Goal: Communication & Community: Participate in discussion

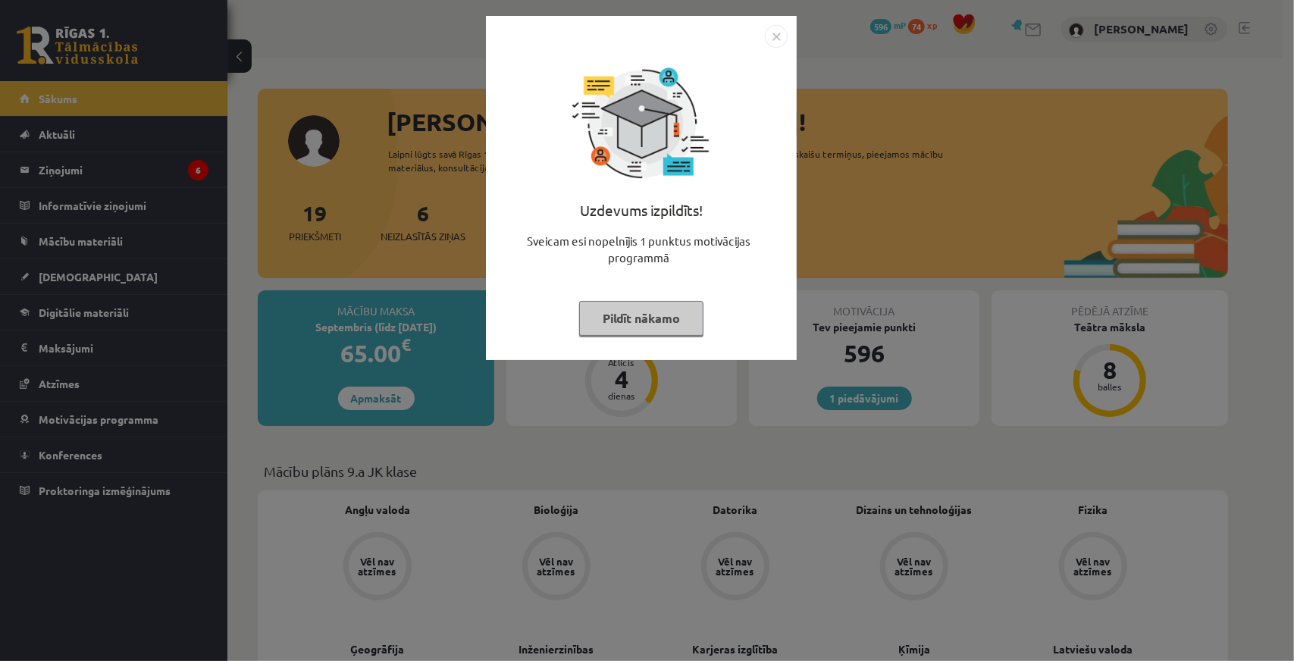
click at [699, 440] on div "Uzdevums izpildīts! Sveicam esi nopelnījis 1 punktus motivācijas programmā Pild…" at bounding box center [647, 330] width 1294 height 661
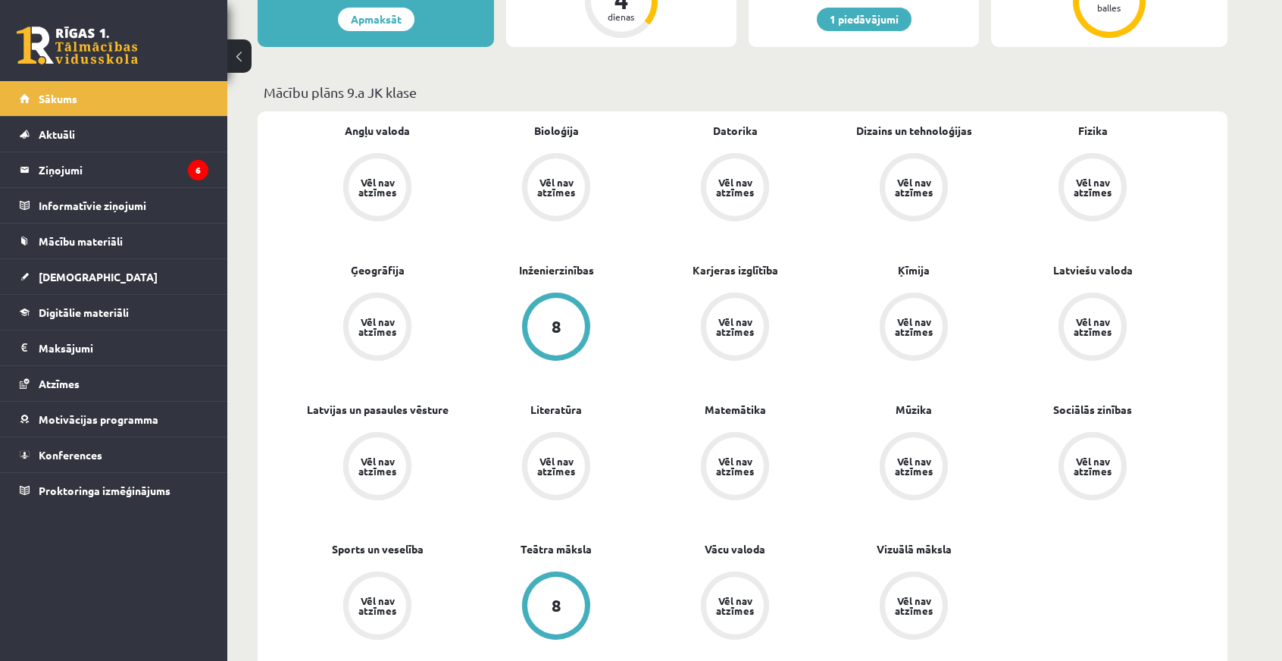
scroll to position [303, 0]
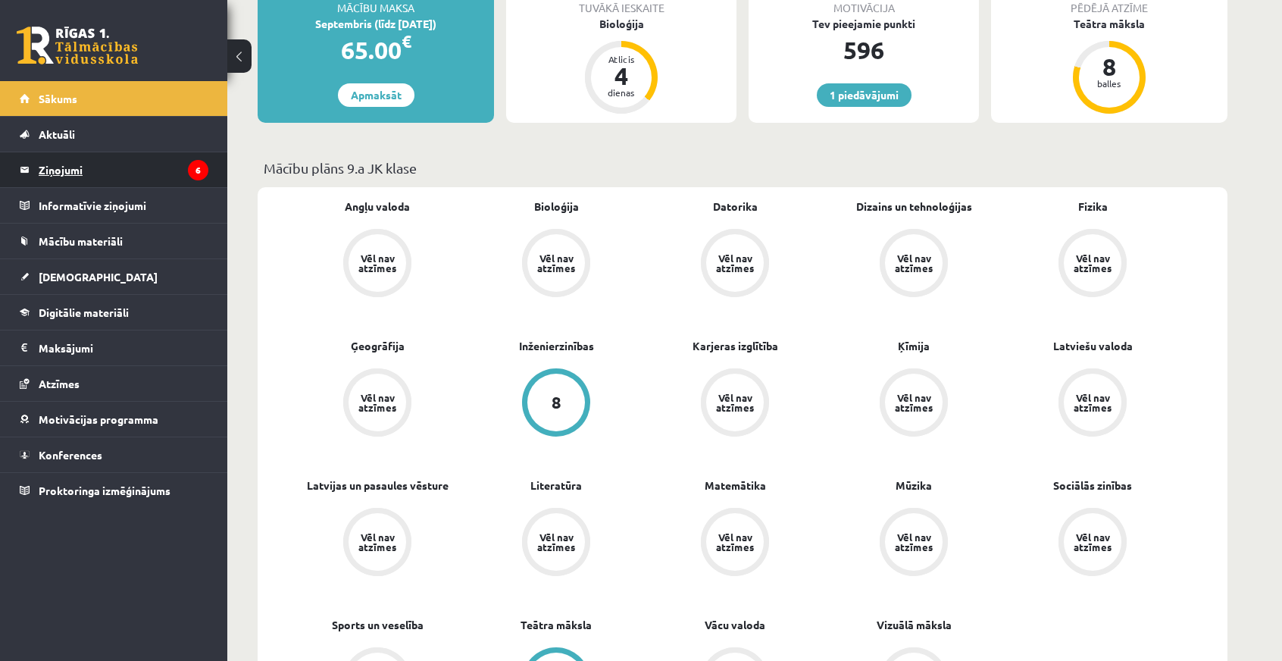
click at [62, 185] on legend "Ziņojumi 6" at bounding box center [124, 169] width 170 height 35
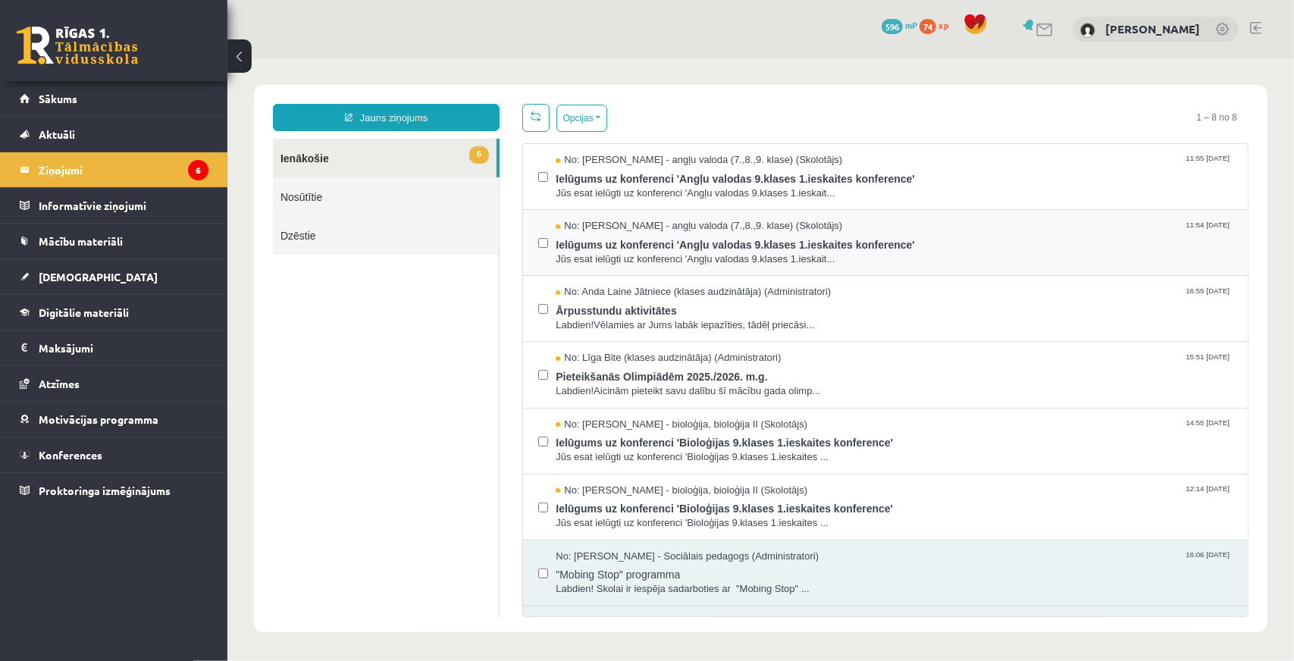
click at [537, 242] on div at bounding box center [542, 241] width 10 height 47
click at [577, 127] on button "Opcijas" at bounding box center [581, 117] width 51 height 27
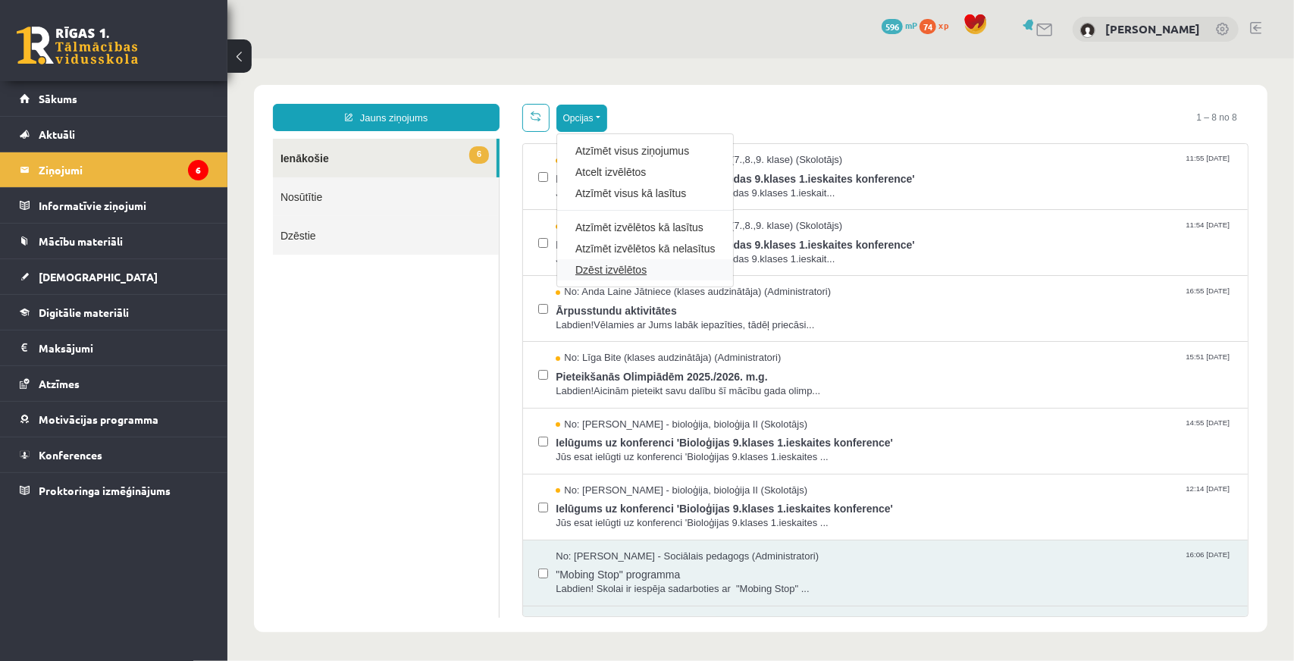
click at [590, 273] on link "Dzēst izvēlētos" at bounding box center [643, 268] width 139 height 15
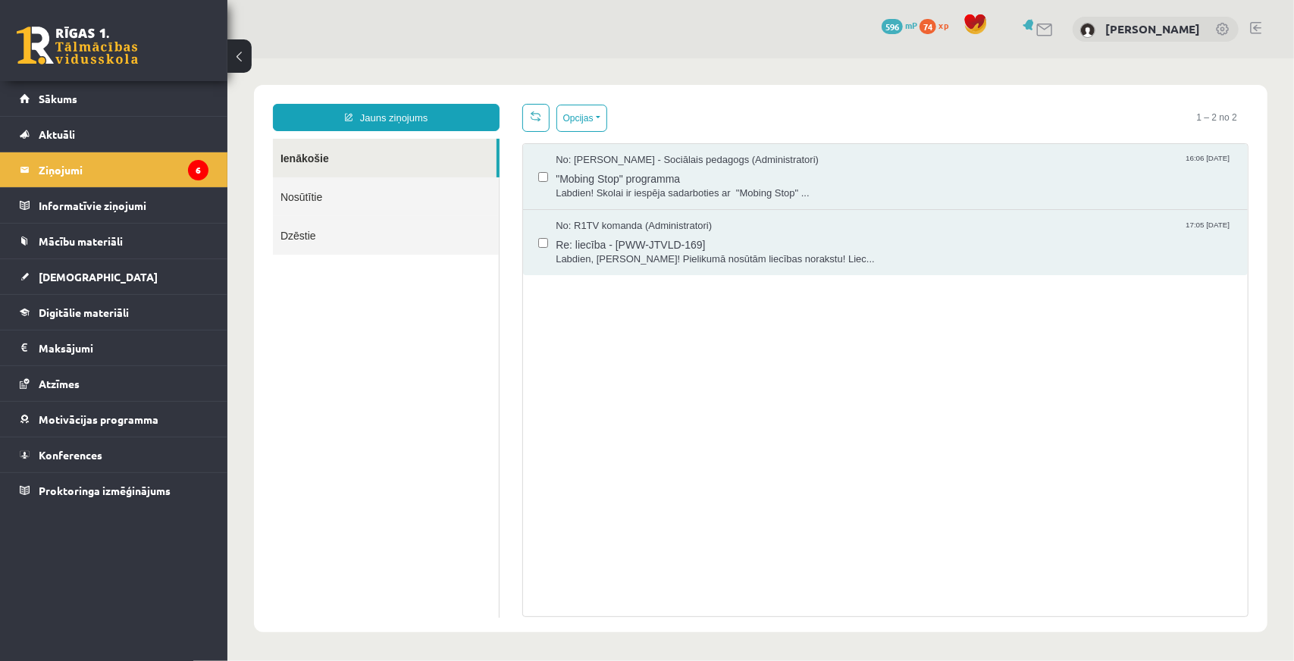
click at [368, 344] on ul "Ienākošie Nosūtītie Dzēstie" at bounding box center [385, 377] width 227 height 479
click at [355, 322] on ul "Ienākošie Nosūtītie Dzēstie" at bounding box center [385, 377] width 227 height 479
click at [313, 200] on link "Nosūtītie" at bounding box center [385, 196] width 226 height 39
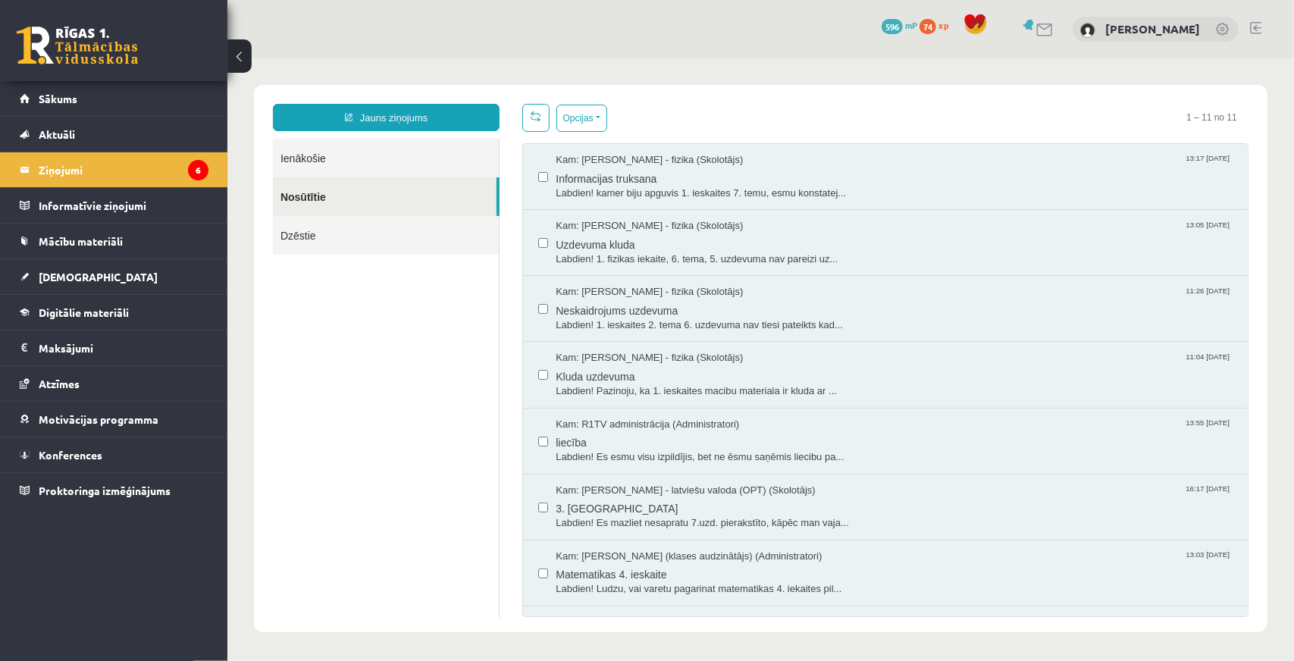
click at [312, 155] on link "Ienākošie" at bounding box center [385, 157] width 226 height 39
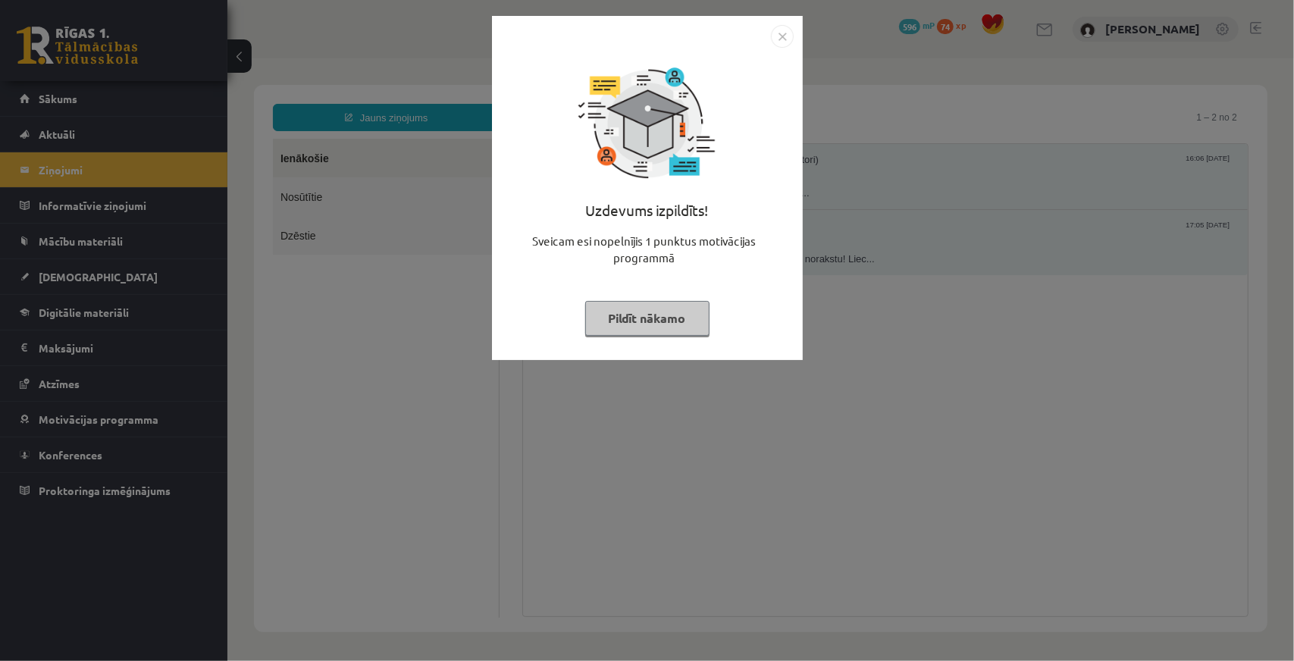
click at [481, 389] on div "Uzdevums izpildīts! Sveicam esi nopelnījis 1 punktus motivācijas programmā Pild…" at bounding box center [647, 330] width 1294 height 661
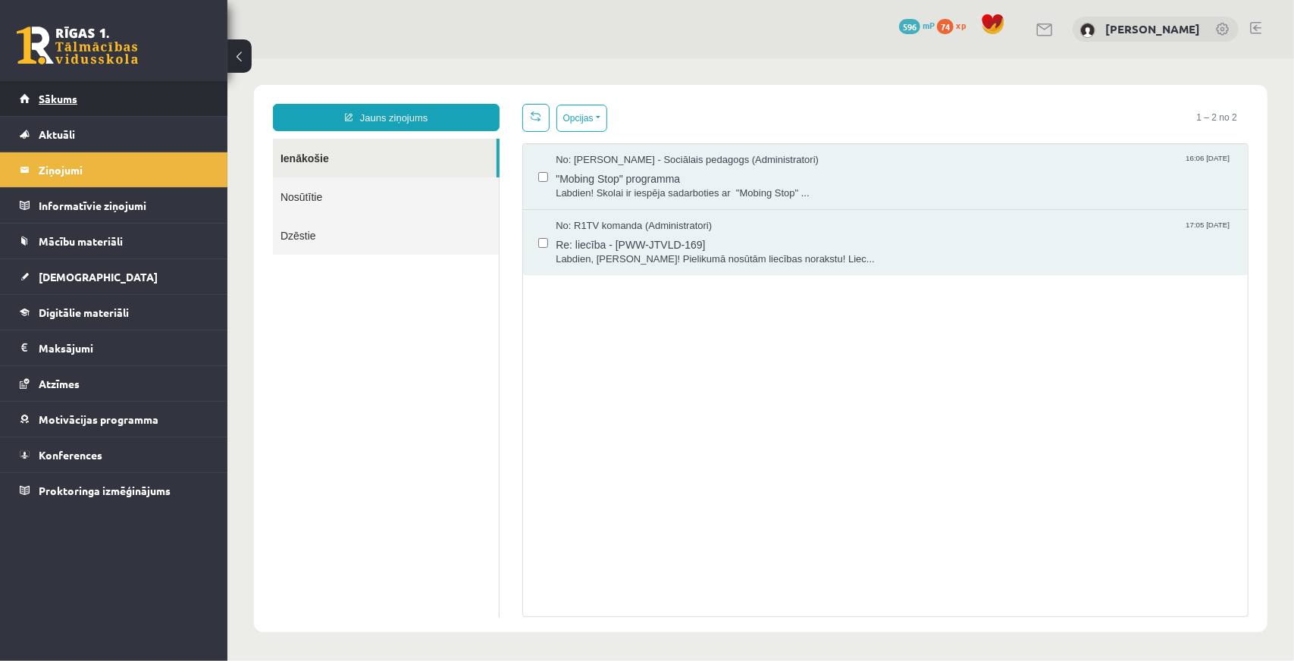
click at [94, 101] on link "Sākums" at bounding box center [114, 98] width 189 height 35
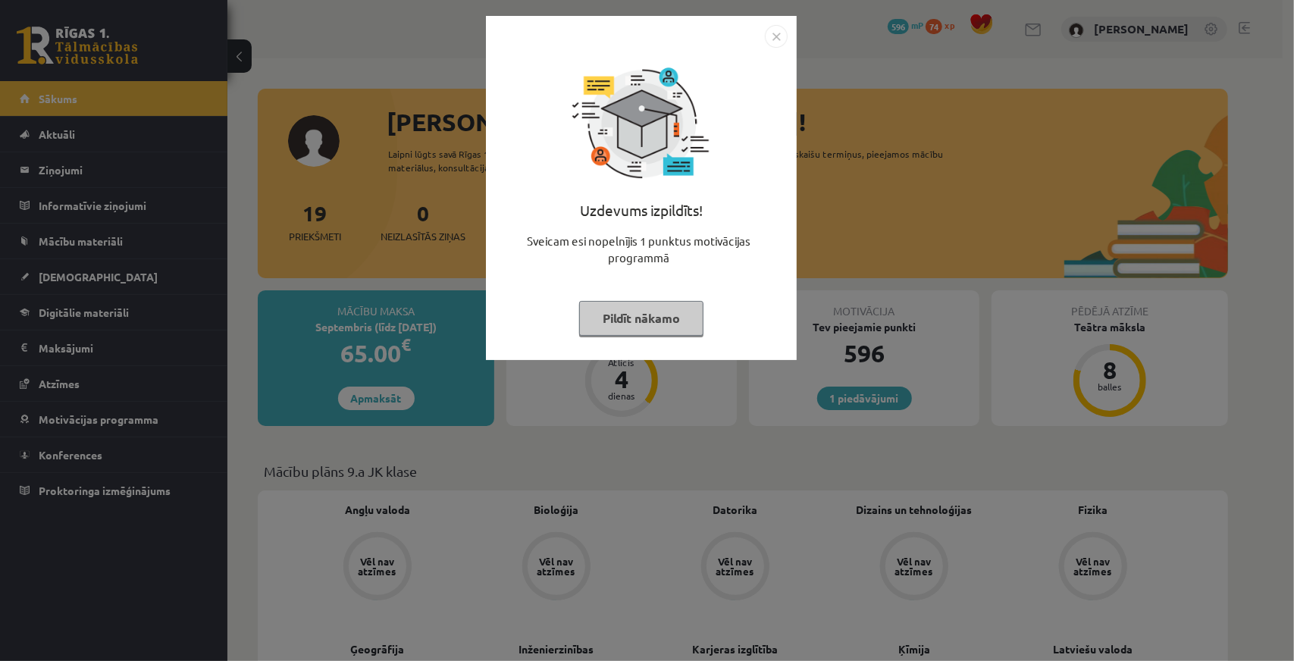
click at [773, 439] on div "Uzdevums izpildīts! Sveicam esi nopelnījis 1 punktus motivācijas programmā Pild…" at bounding box center [647, 330] width 1294 height 661
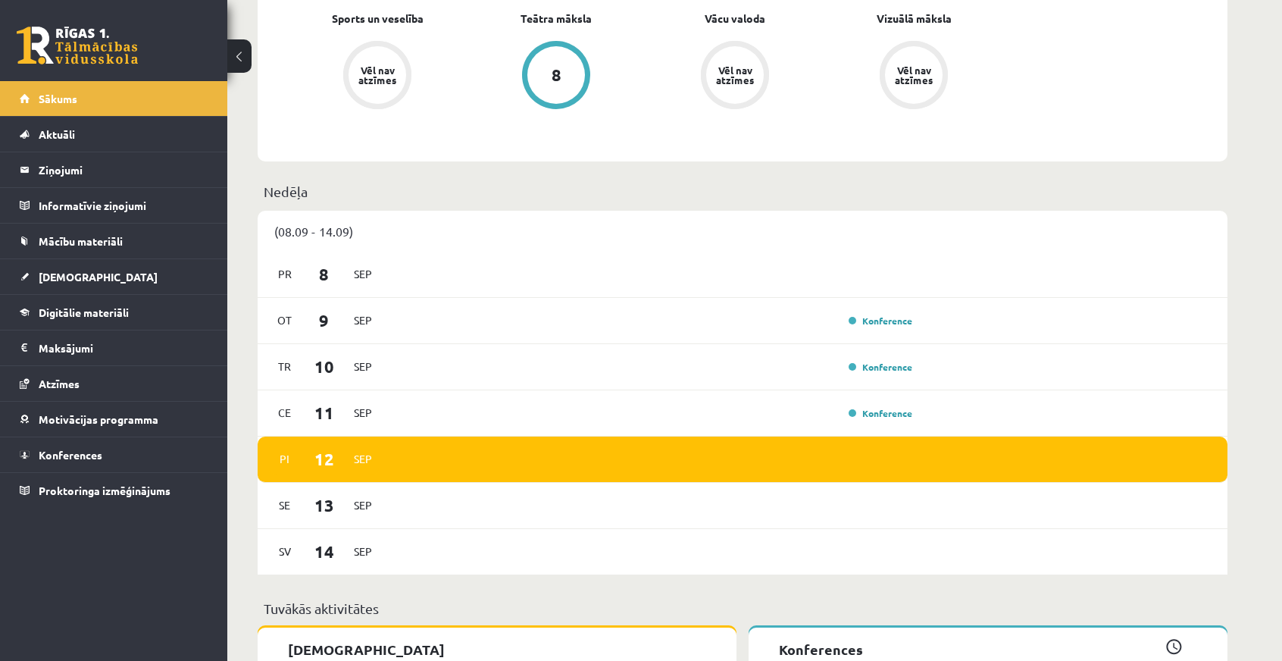
scroll to position [1213, 0]
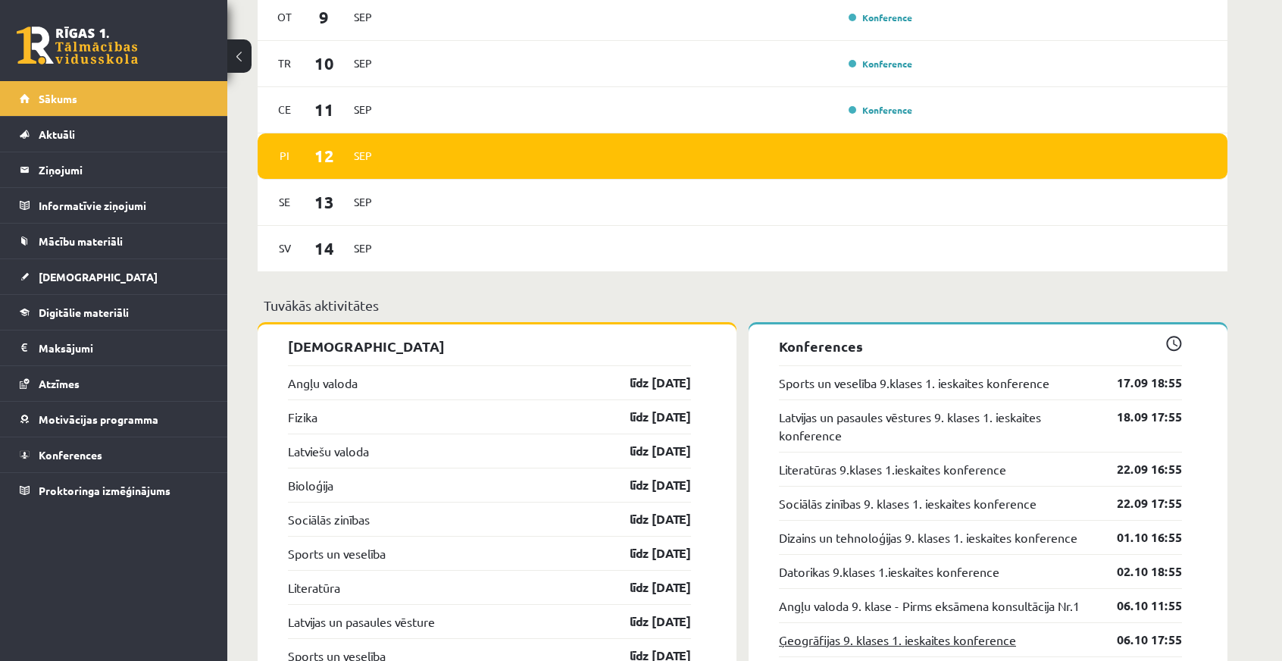
click at [900, 647] on link "Ģeogrāfijas 9. klases 1. ieskaites konference" at bounding box center [897, 640] width 237 height 18
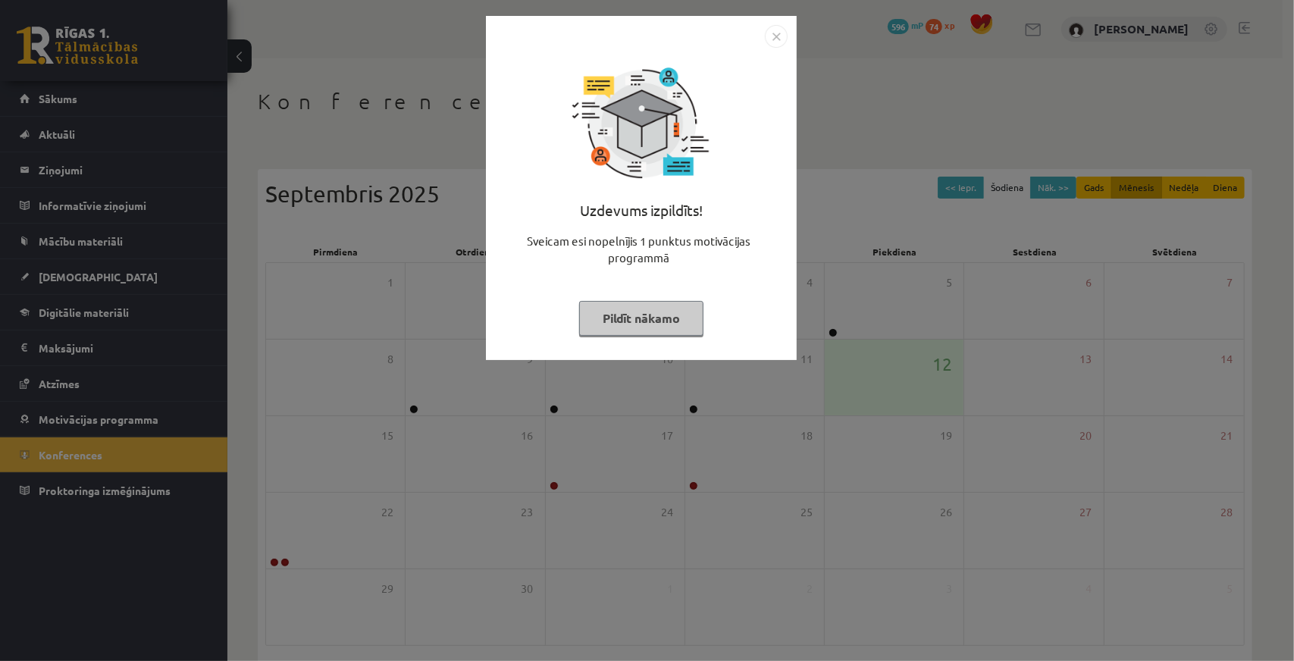
click at [773, 33] on img "Close" at bounding box center [776, 36] width 23 height 23
